Goal: Task Accomplishment & Management: Manage account settings

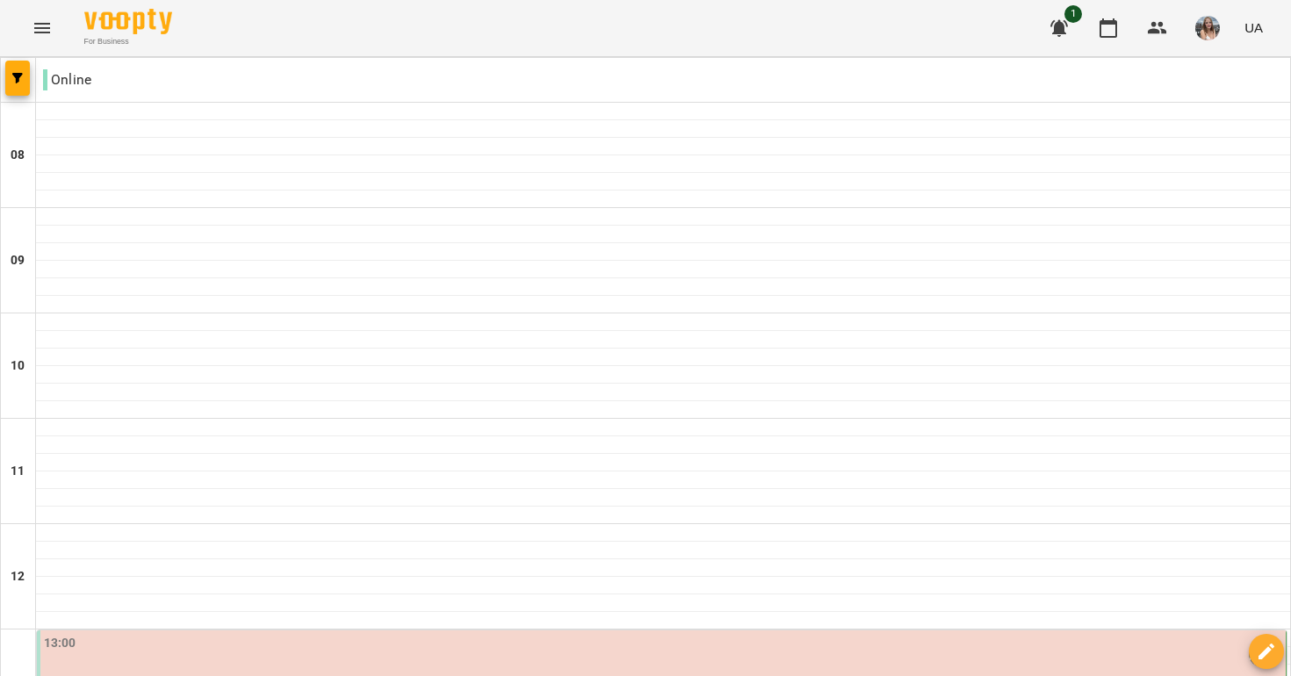
scroll to position [407, 0]
click at [888, 675] on p "Рудь Ольга" at bounding box center [663, 685] width 1239 height 21
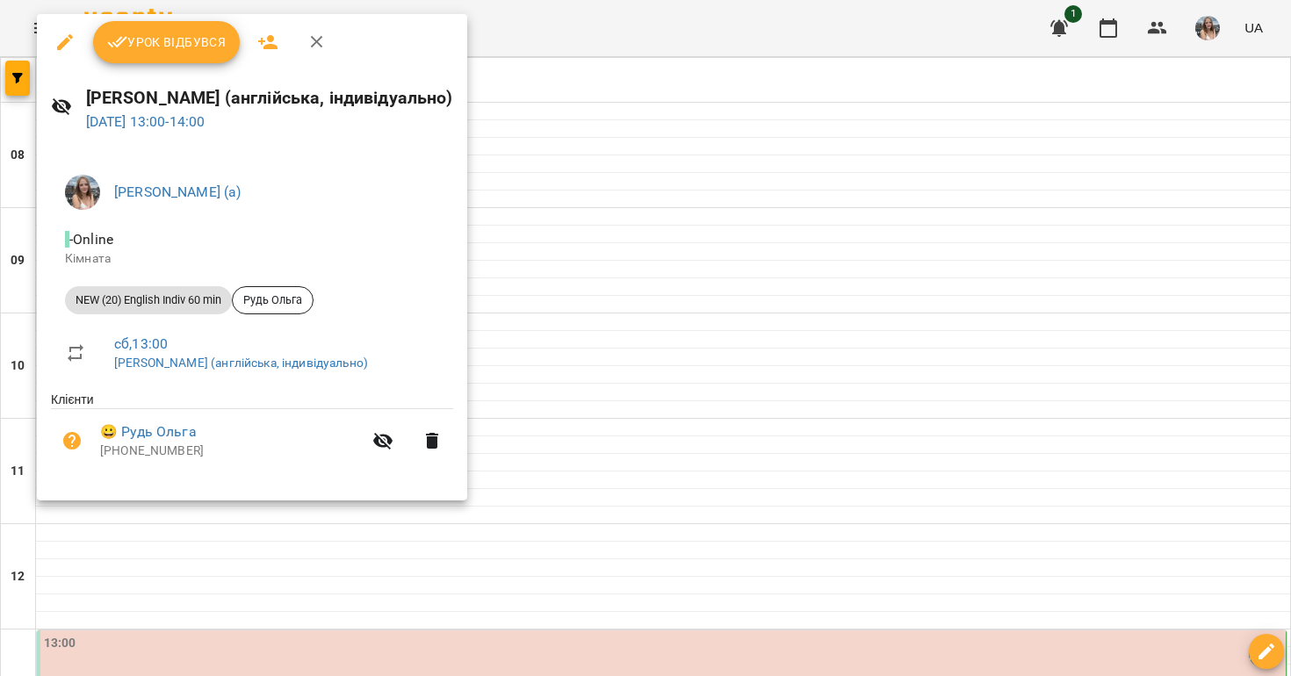
click at [164, 32] on span "Урок відбувся" at bounding box center [166, 42] width 119 height 21
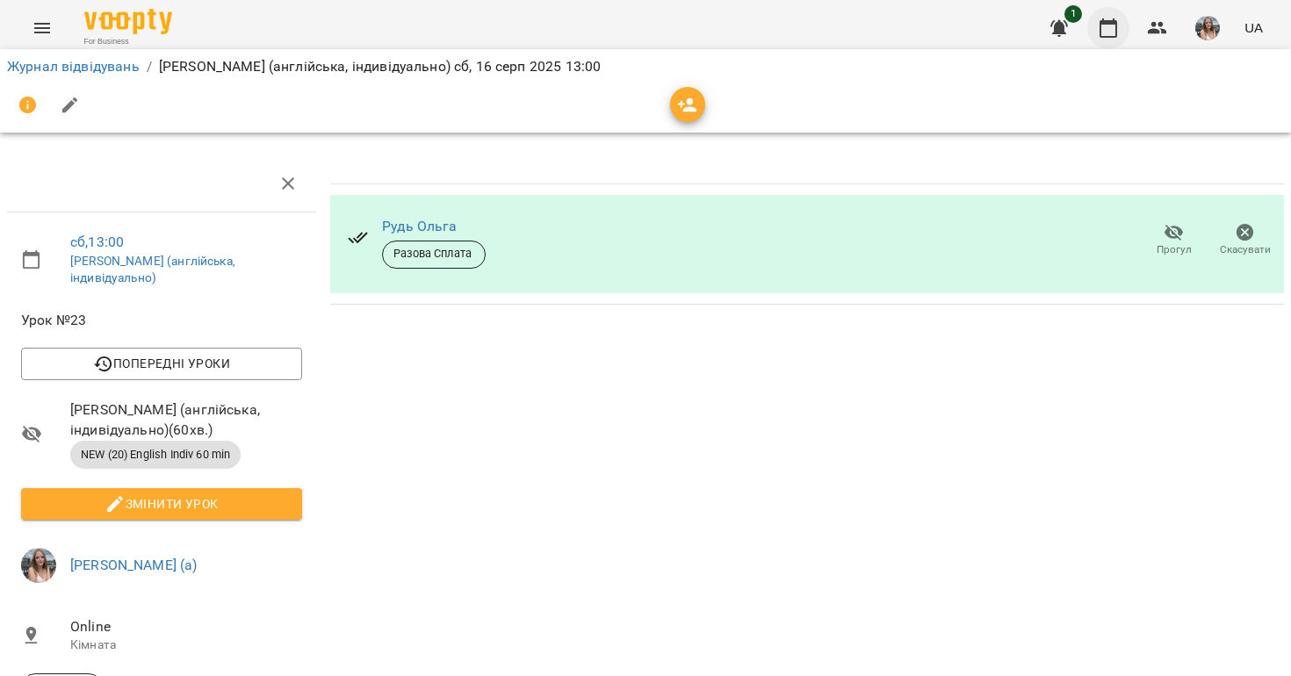
click at [1103, 23] on icon "button" at bounding box center [1109, 27] width 18 height 19
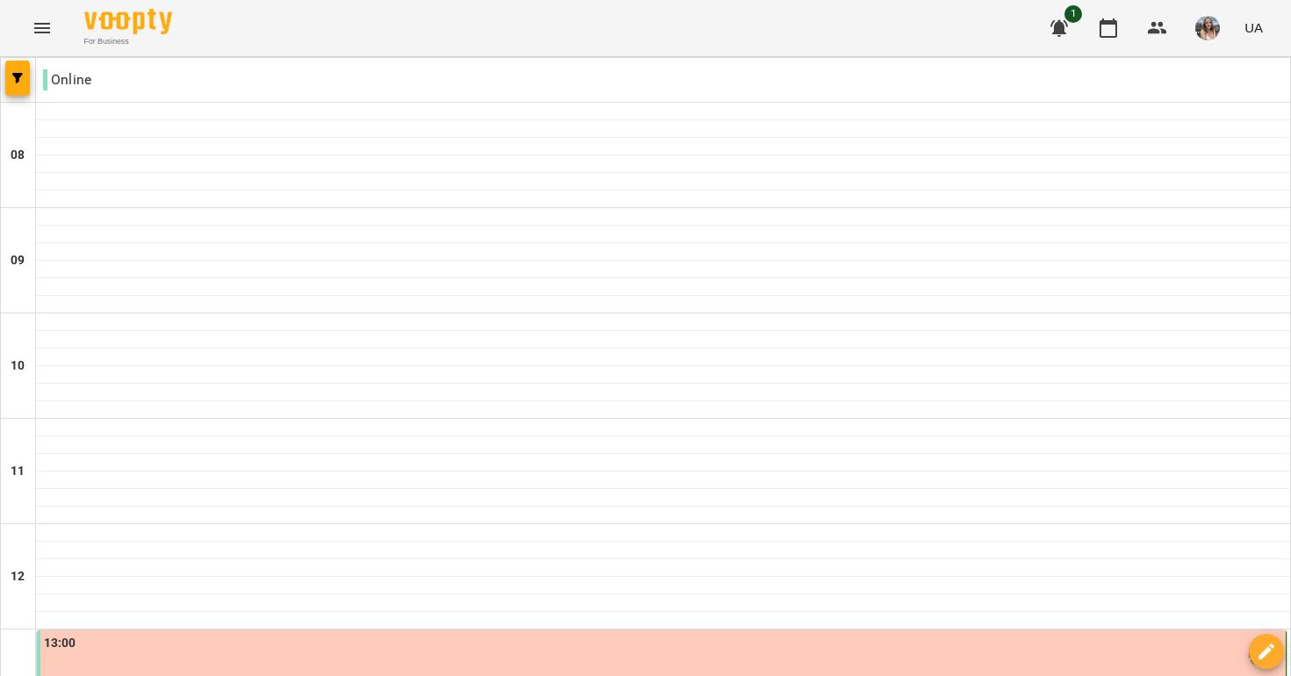
scroll to position [568, 0]
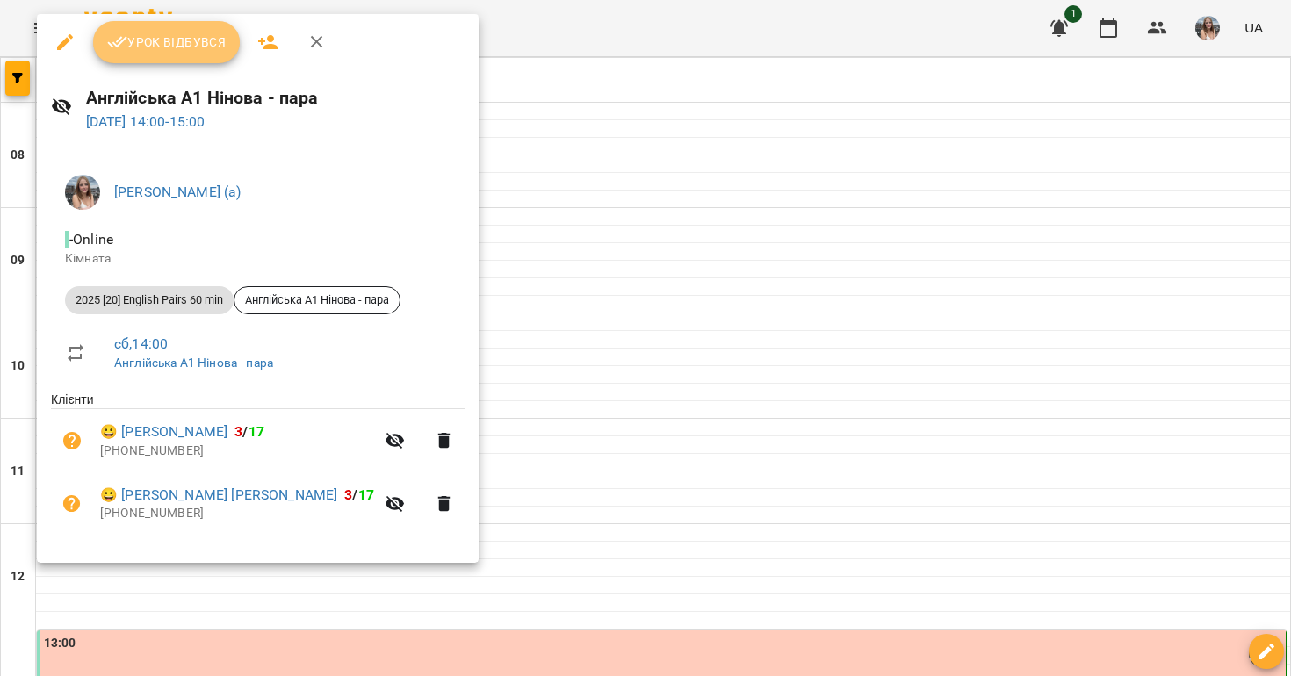
click at [205, 42] on span "Урок відбувся" at bounding box center [166, 42] width 119 height 21
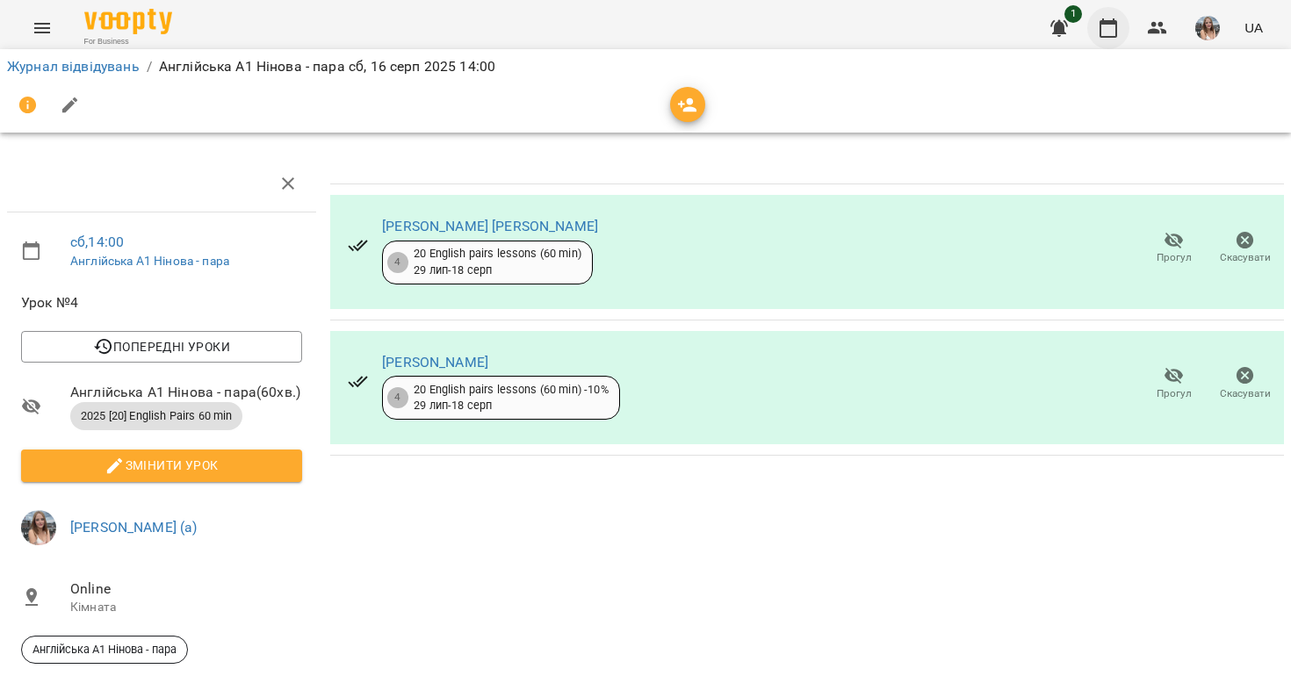
click at [1111, 25] on icon "button" at bounding box center [1108, 28] width 21 height 21
